Goal: Use online tool/utility: Utilize a website feature to perform a specific function

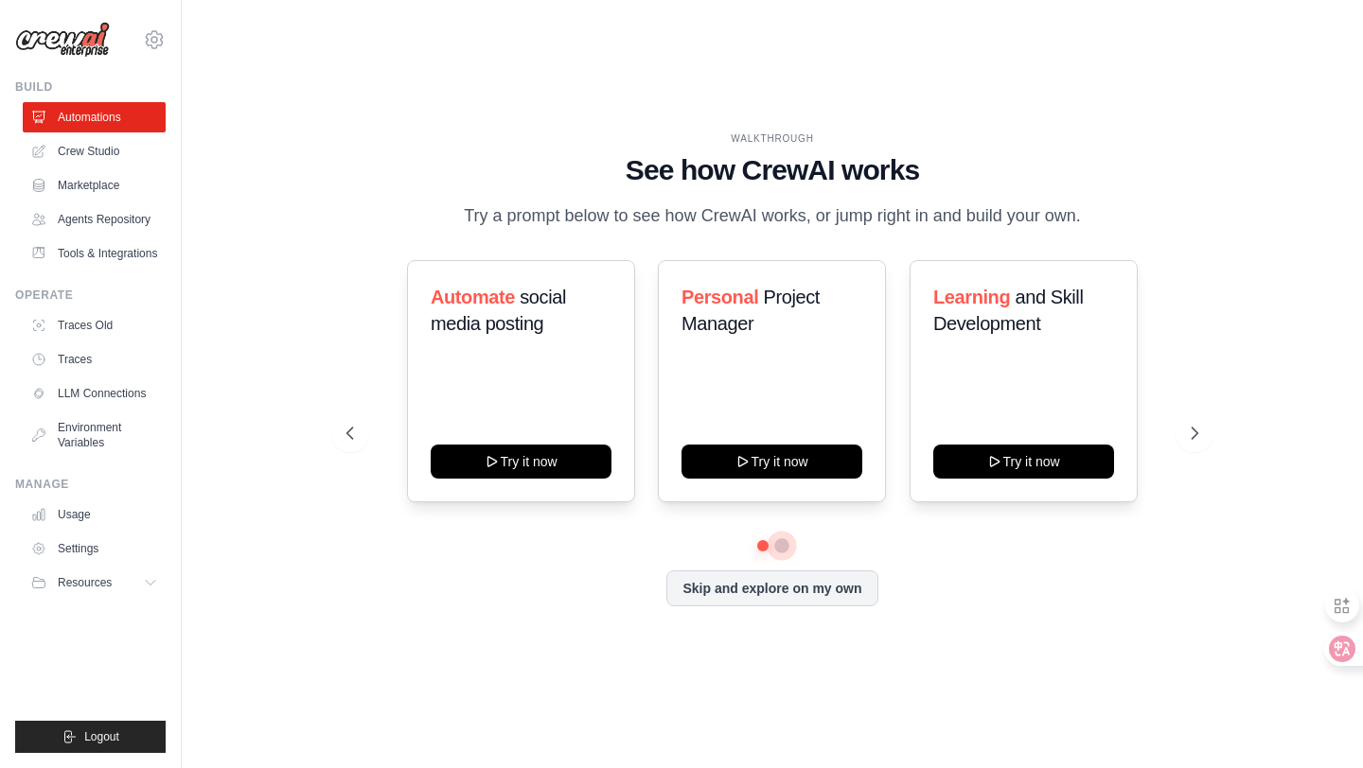
click at [781, 554] on button at bounding box center [781, 545] width 15 height 15
click at [761, 553] on button at bounding box center [762, 545] width 13 height 13
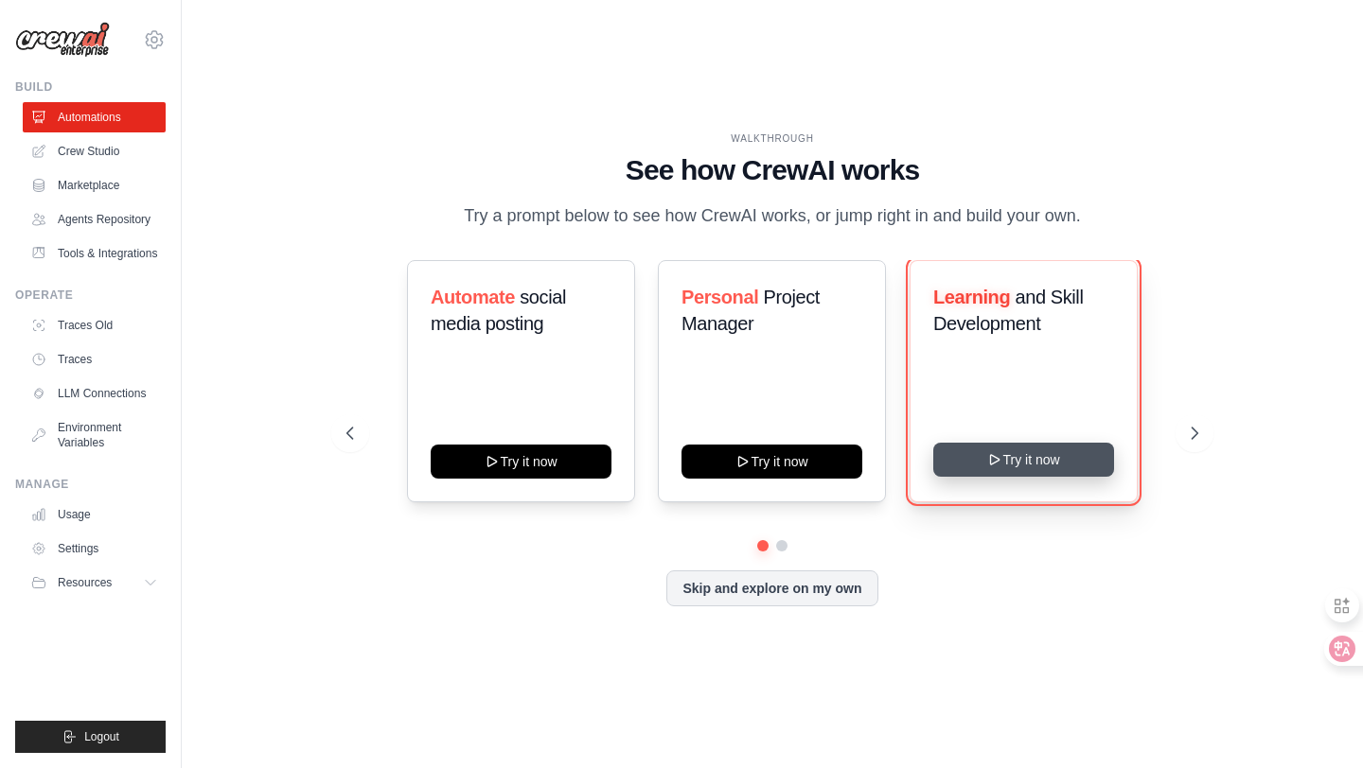
click at [1041, 470] on button "Try it now" at bounding box center [1023, 460] width 181 height 34
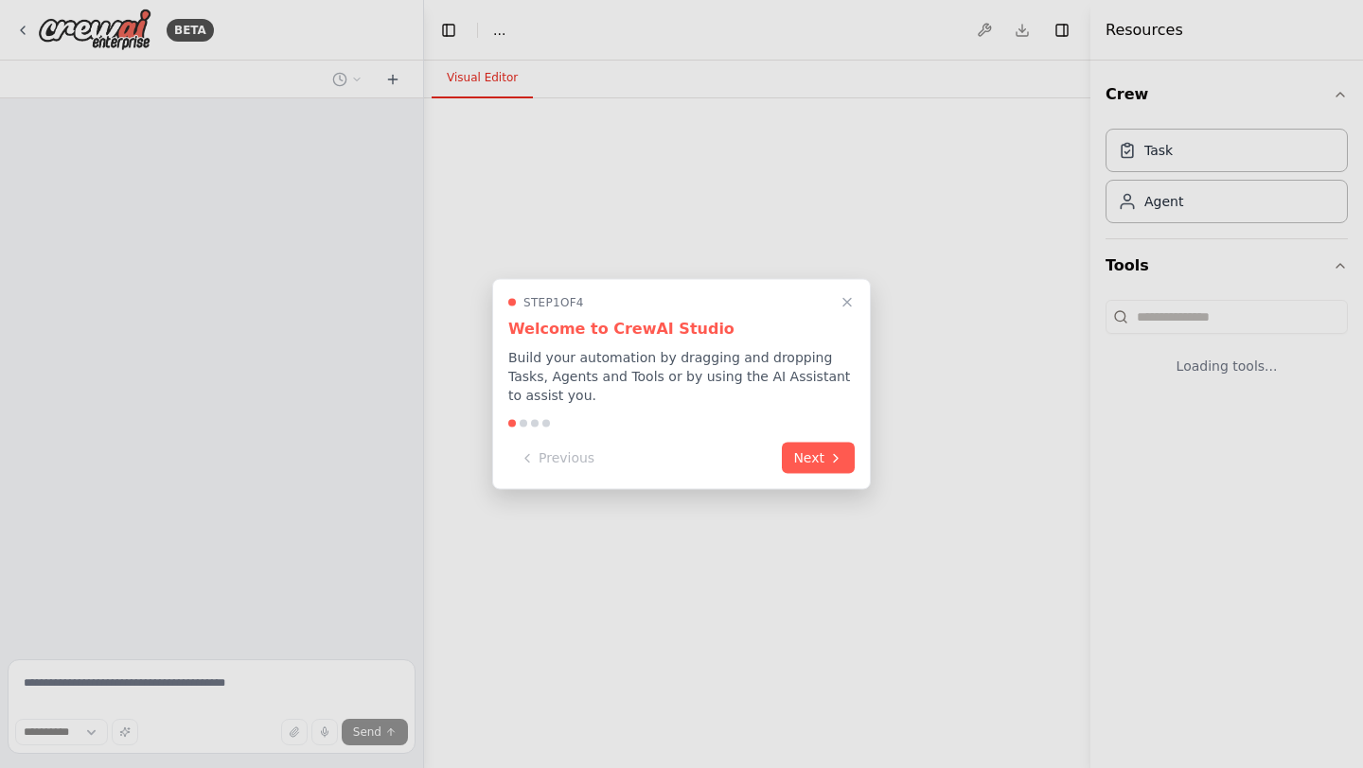
select select "****"
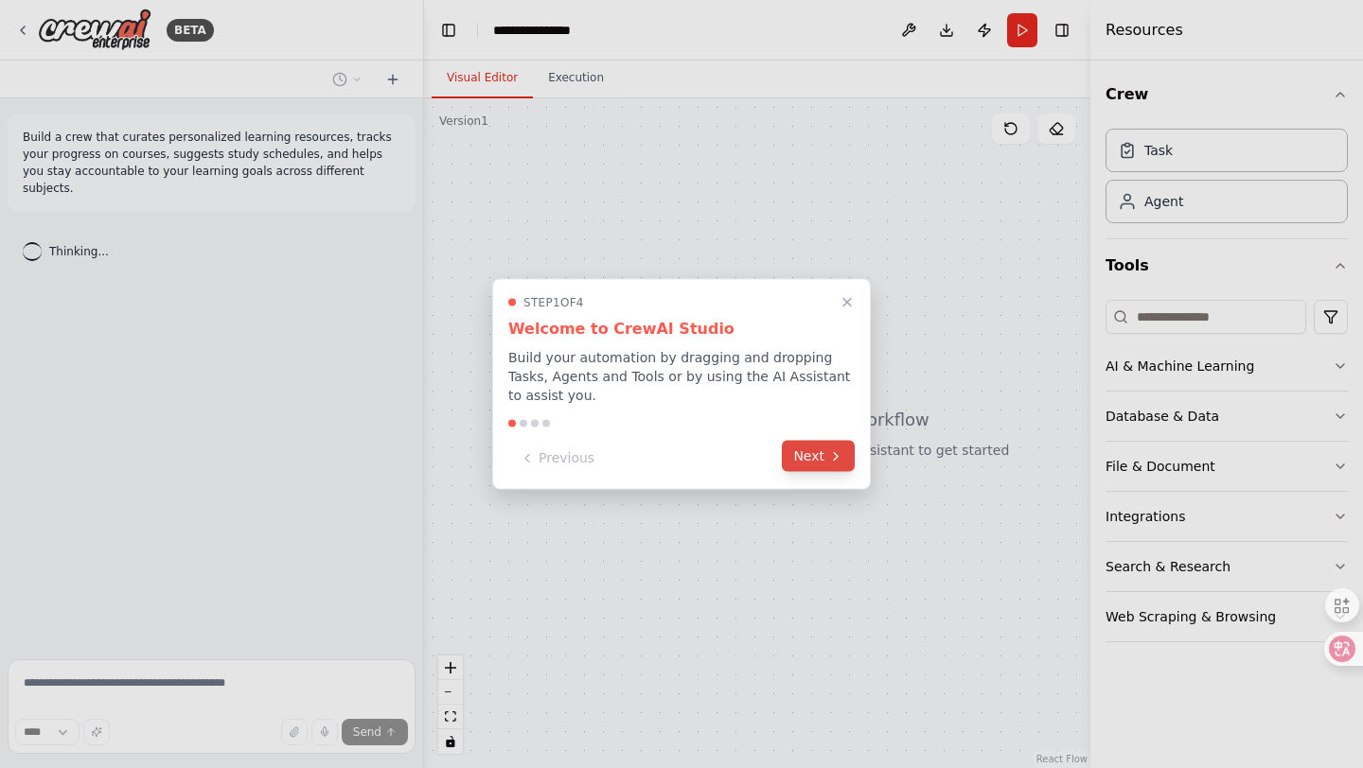
click at [820, 462] on button "Next" at bounding box center [818, 456] width 73 height 31
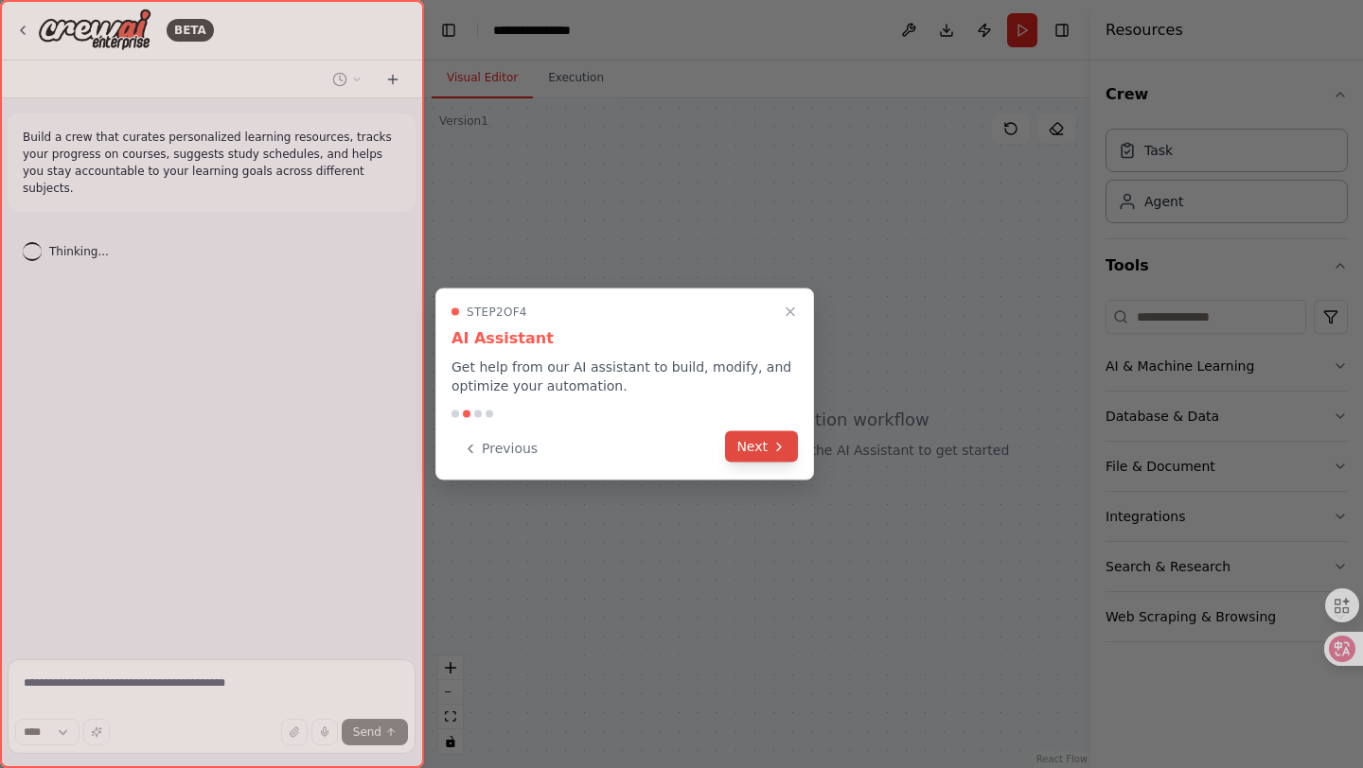
click at [775, 448] on icon at bounding box center [778, 446] width 15 height 15
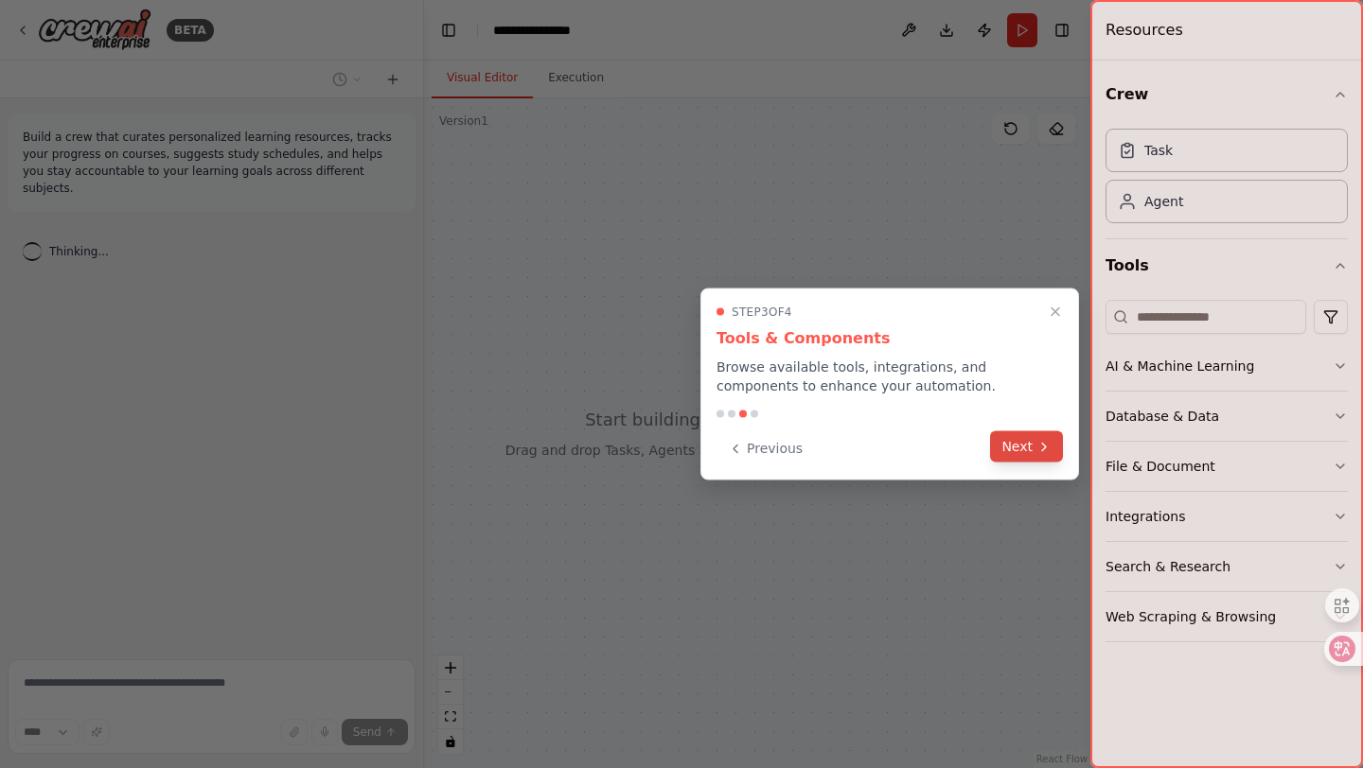
click at [1016, 439] on button "Next" at bounding box center [1026, 446] width 73 height 31
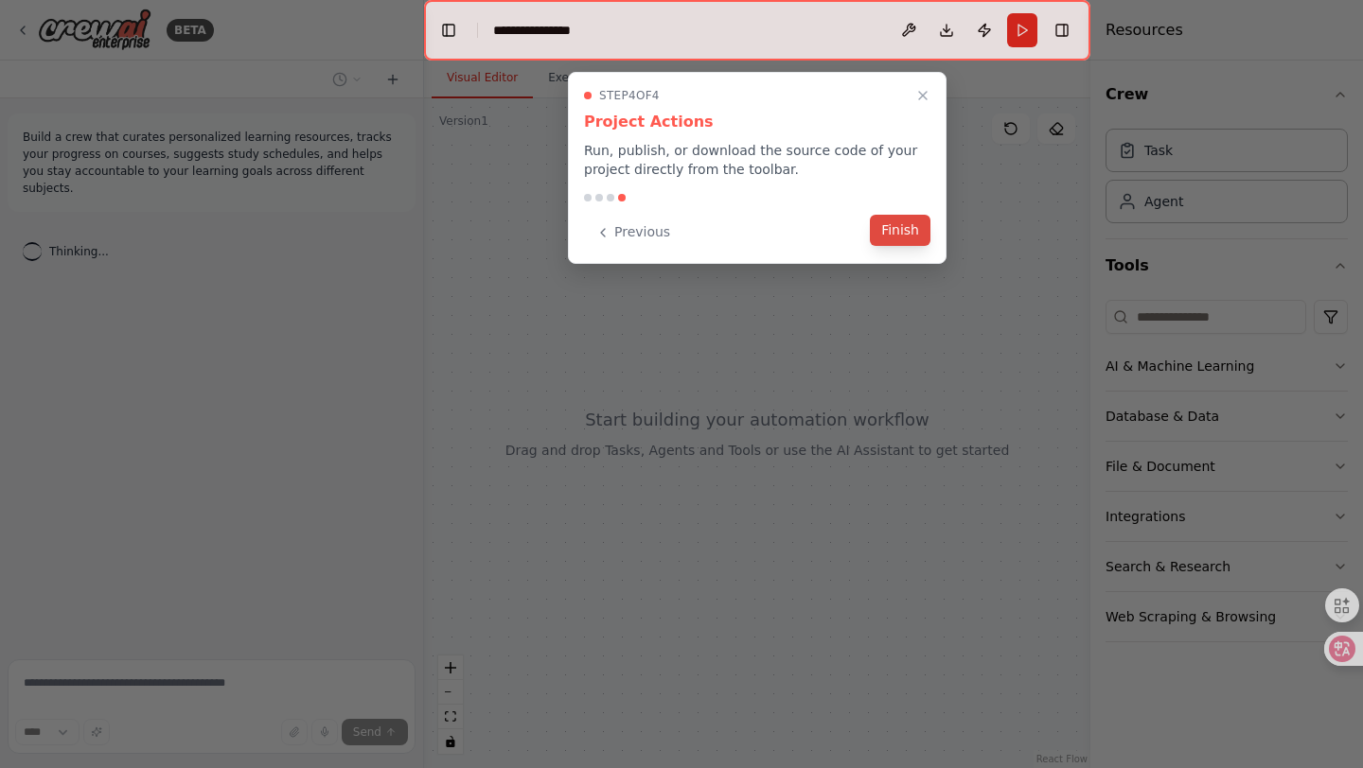
click at [902, 225] on button "Finish" at bounding box center [900, 230] width 61 height 31
